Goal: Information Seeking & Learning: Learn about a topic

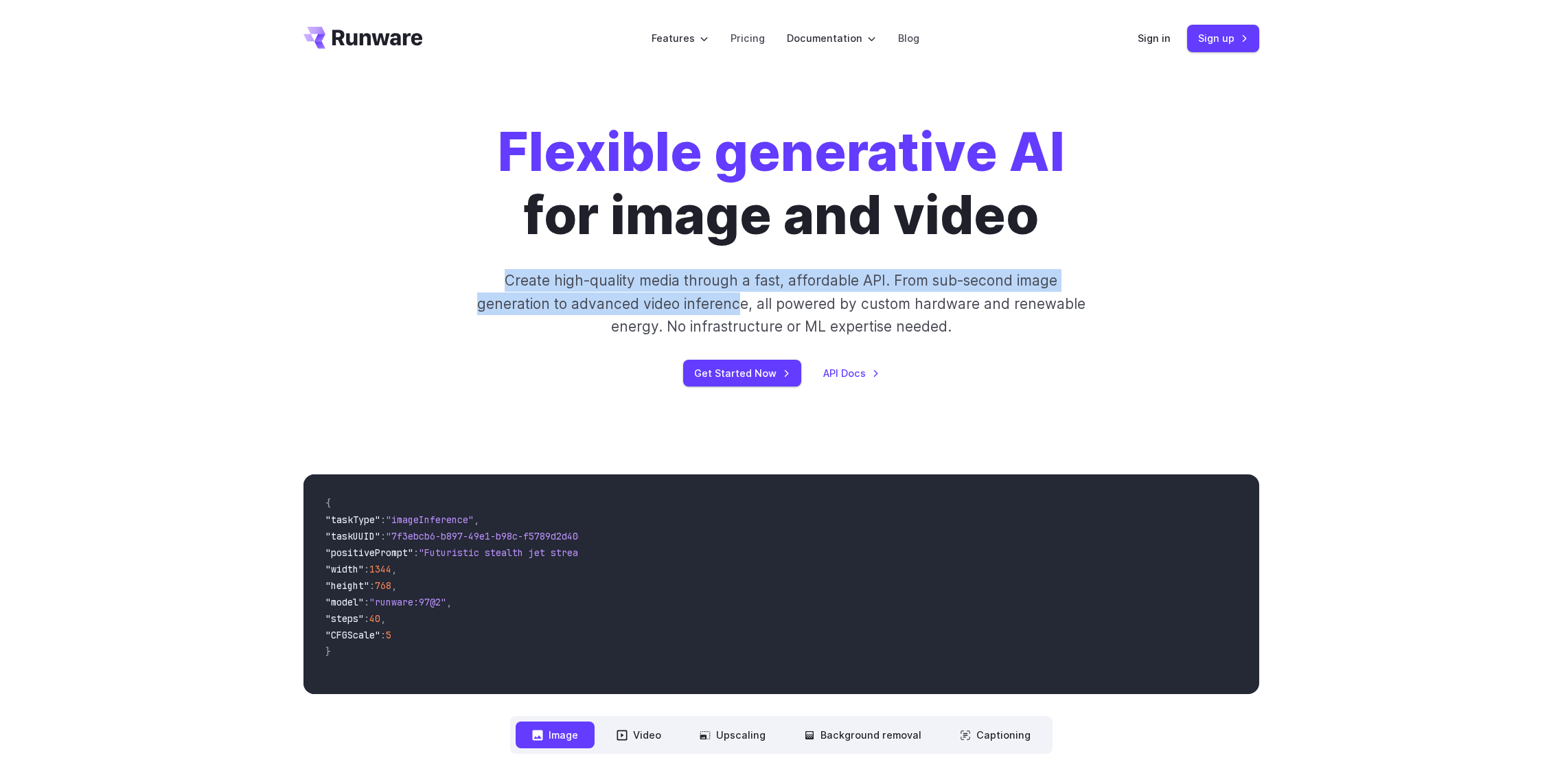
drag, startPoint x: 504, startPoint y: 275, endPoint x: 743, endPoint y: 293, distance: 239.7
click at [743, 293] on p "Create high-quality media through a fast, affordable API. From sub-second image…" at bounding box center [781, 303] width 611 height 68
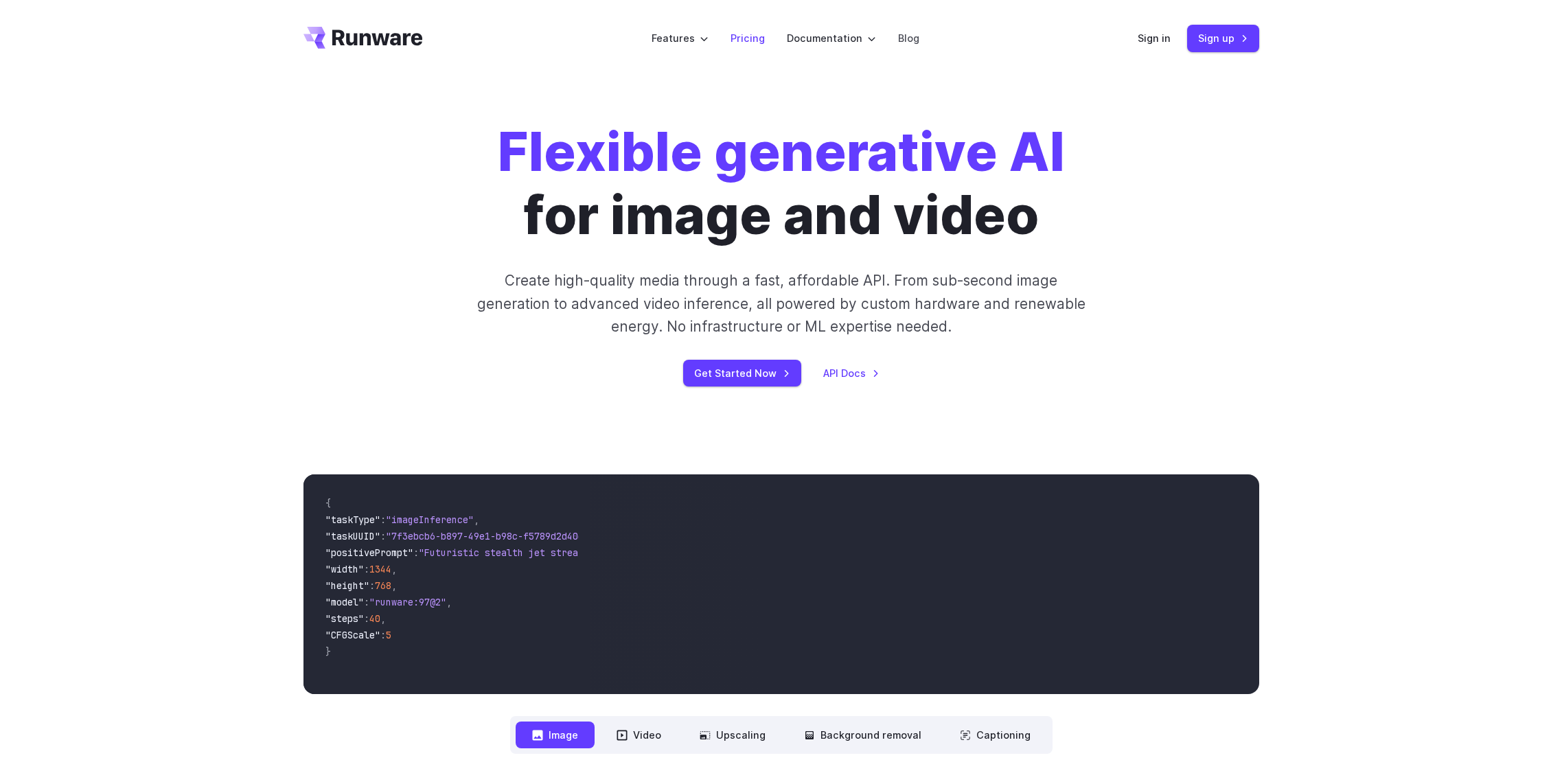
click at [751, 39] on link "Pricing" at bounding box center [747, 39] width 35 height 16
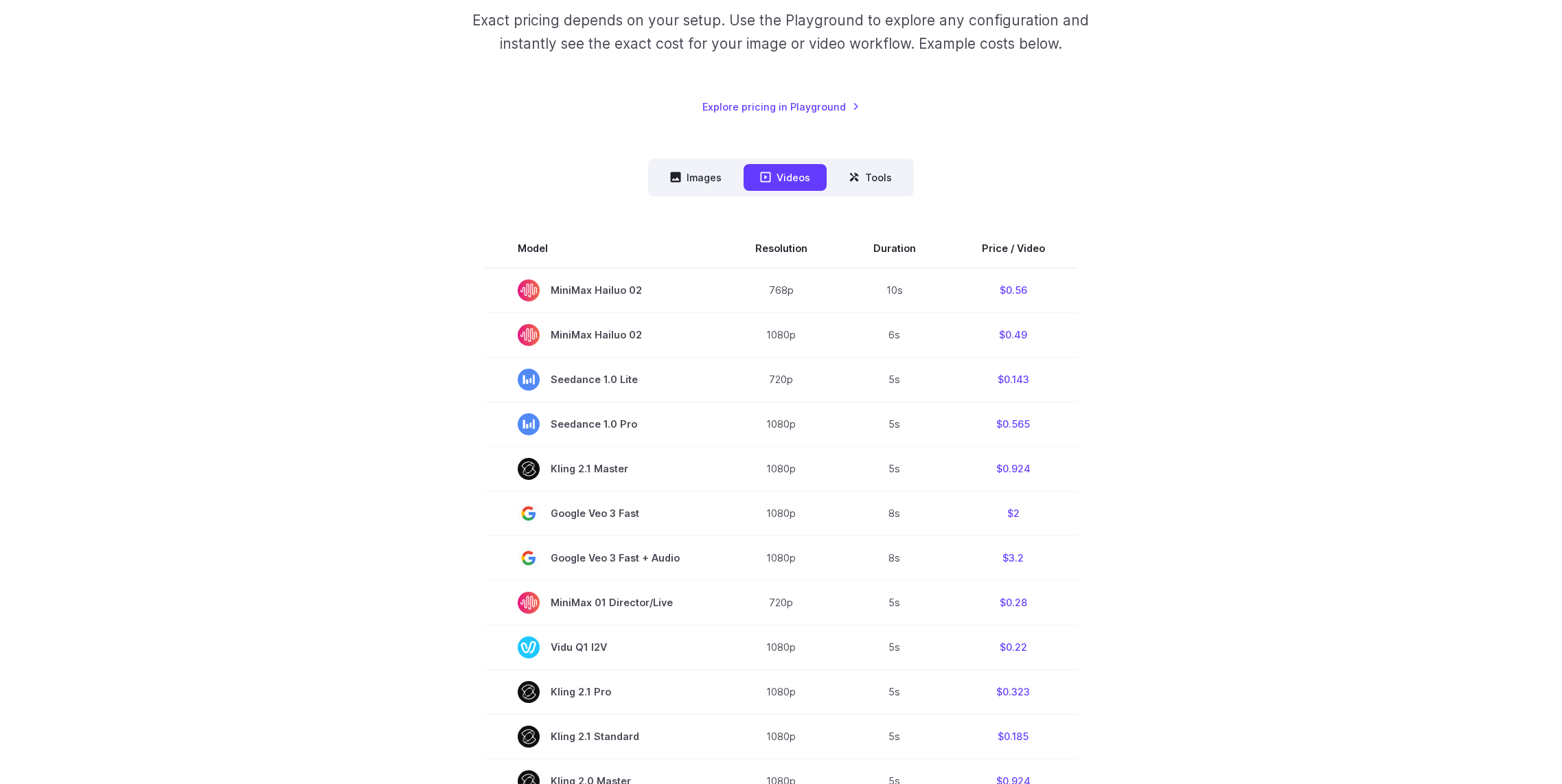
scroll to position [310, 0]
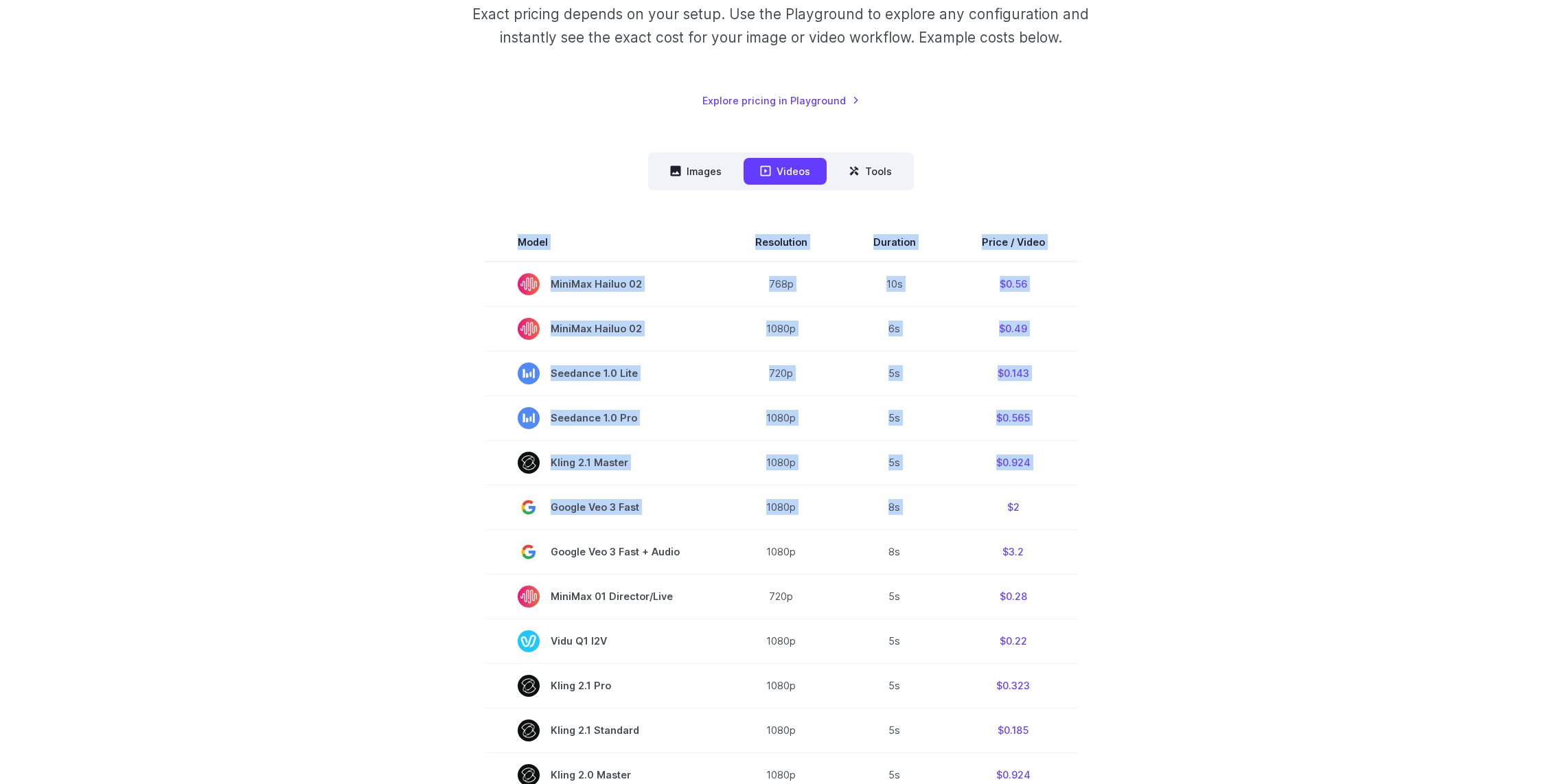
drag, startPoint x: 995, startPoint y: 505, endPoint x: 1080, endPoint y: 508, distance: 85.1
click at [1080, 508] on section "Model Resolution Duration Price / Video MiniMax Hailuo 02 768p 10s $0.56 MiniMa…" at bounding box center [781, 688] width 956 height 930
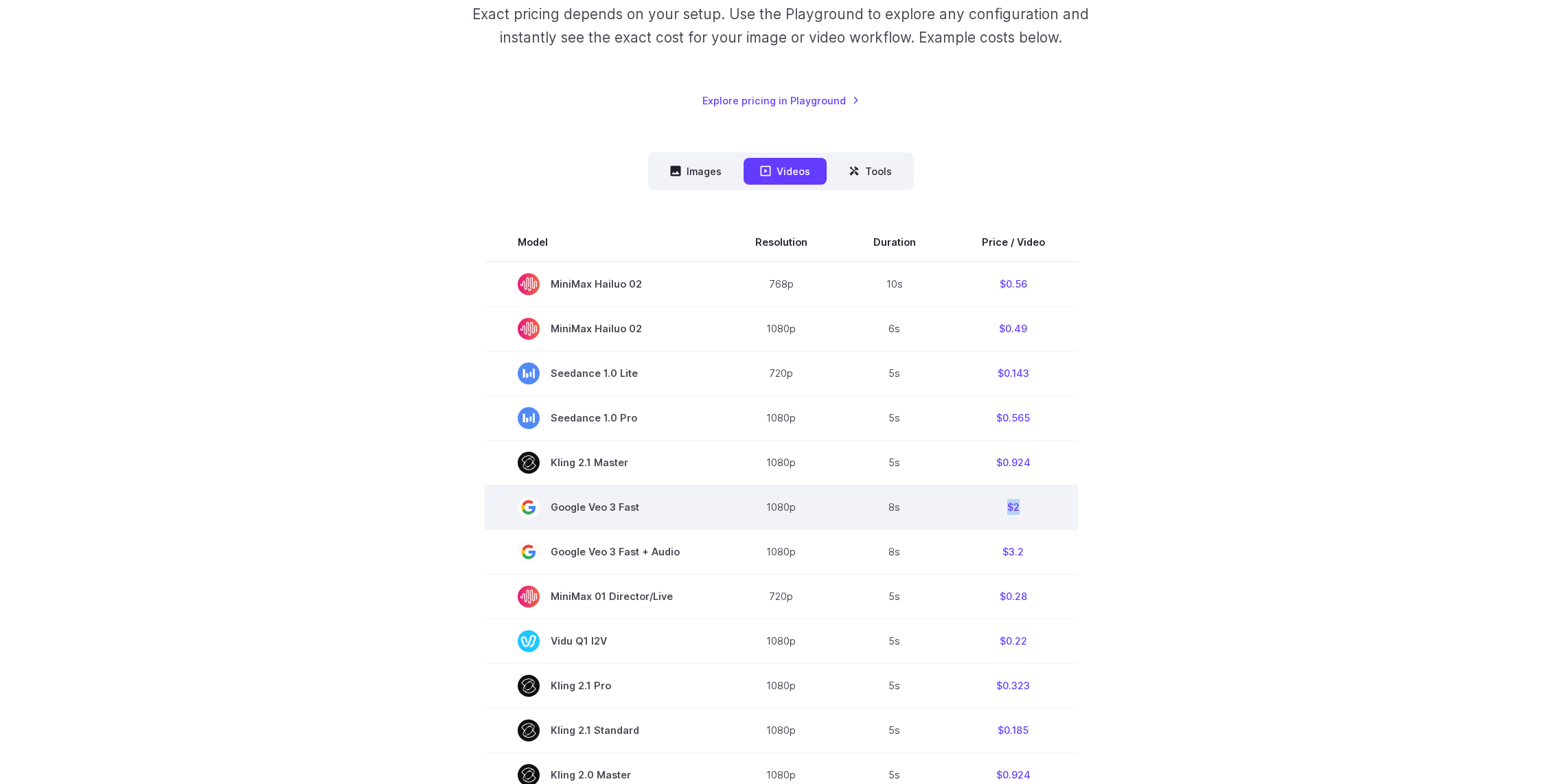
drag, startPoint x: 1001, startPoint y: 507, endPoint x: 1023, endPoint y: 508, distance: 22.0
click at [1023, 508] on td "$2" at bounding box center [1013, 506] width 129 height 44
